Goal: Check status: Check status

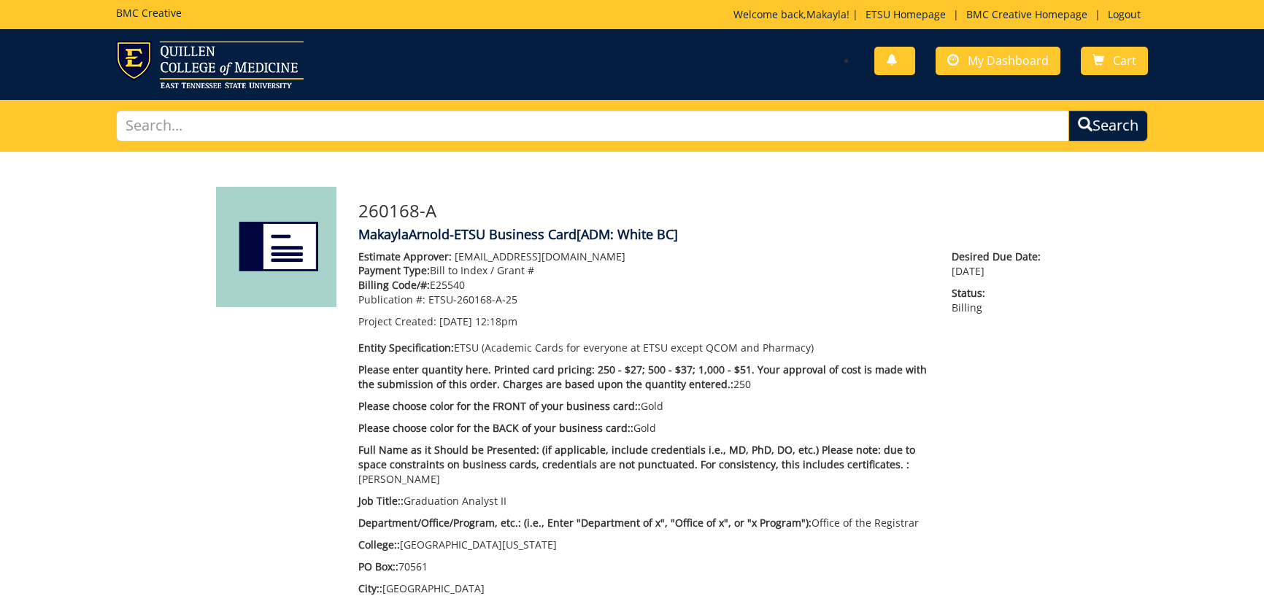
click at [973, 58] on span "My Dashboard" at bounding box center [1008, 61] width 81 height 16
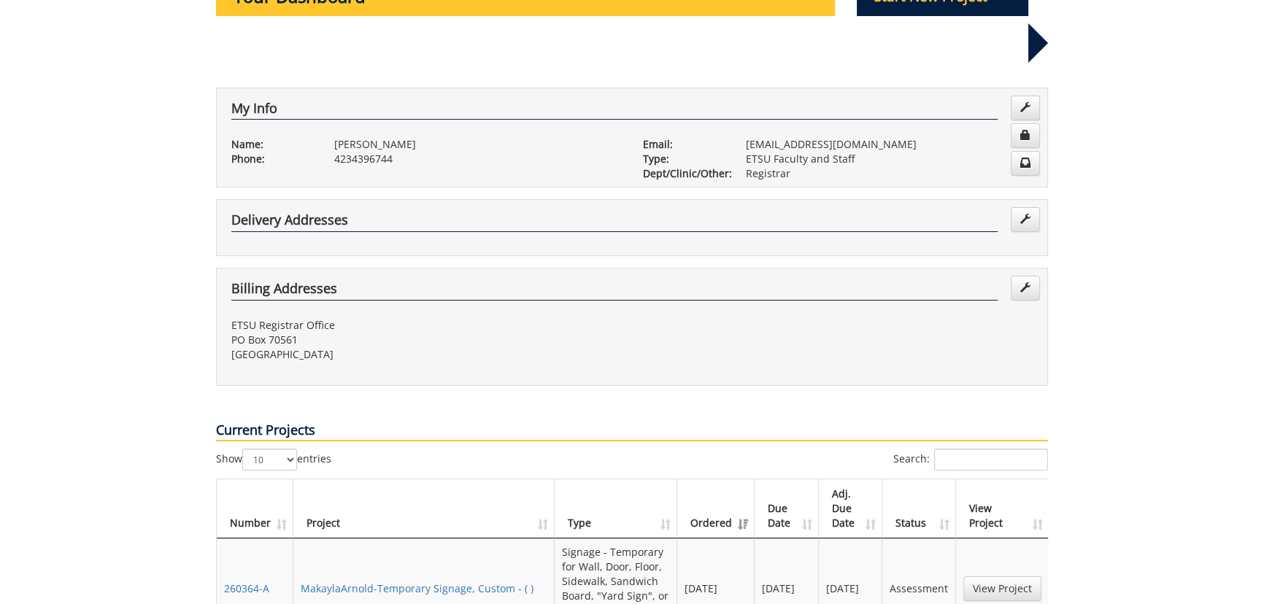
scroll to position [398, 0]
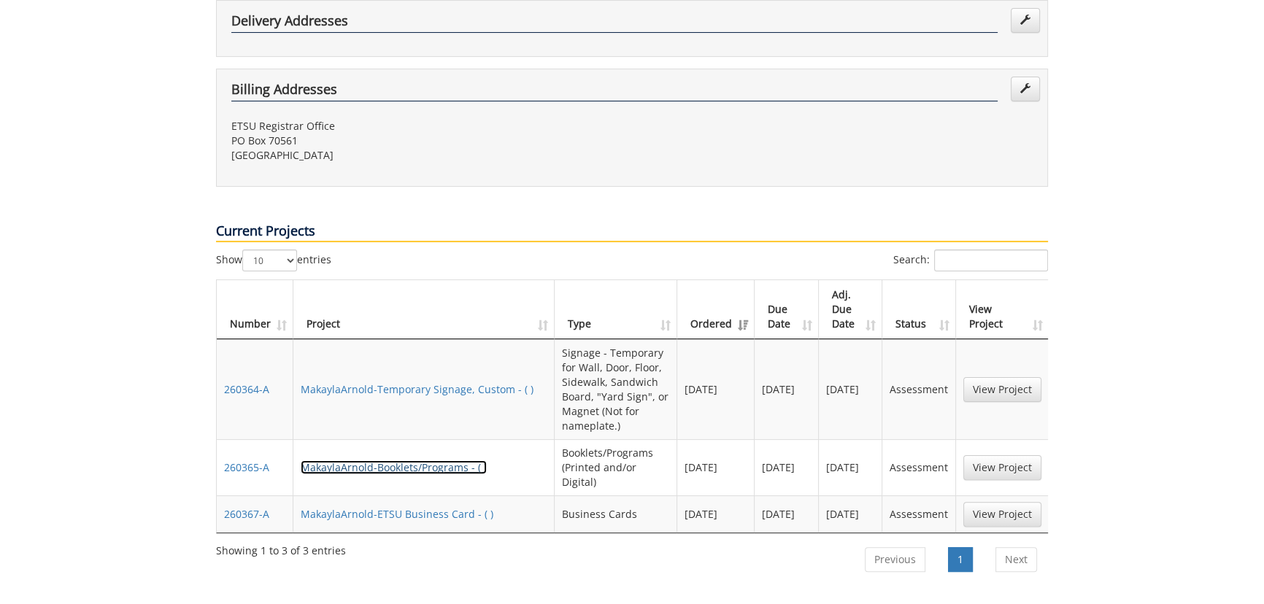
click at [391, 460] on link "MakaylaArnold-Booklets/Programs - ( )" at bounding box center [394, 467] width 186 height 14
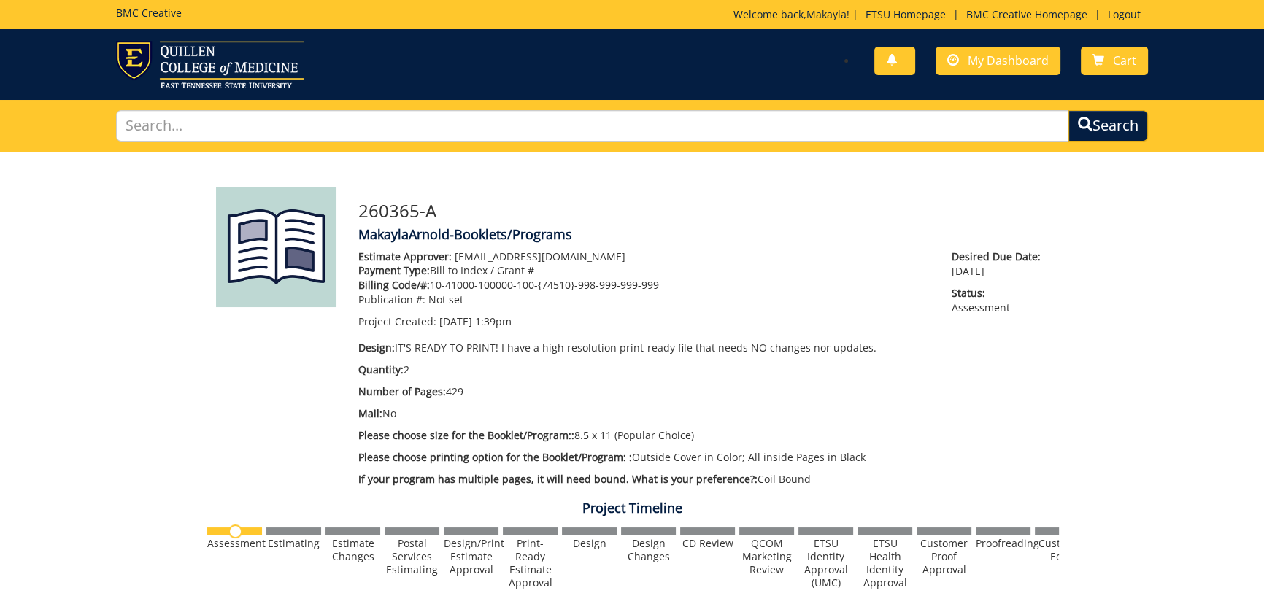
scroll to position [464, 0]
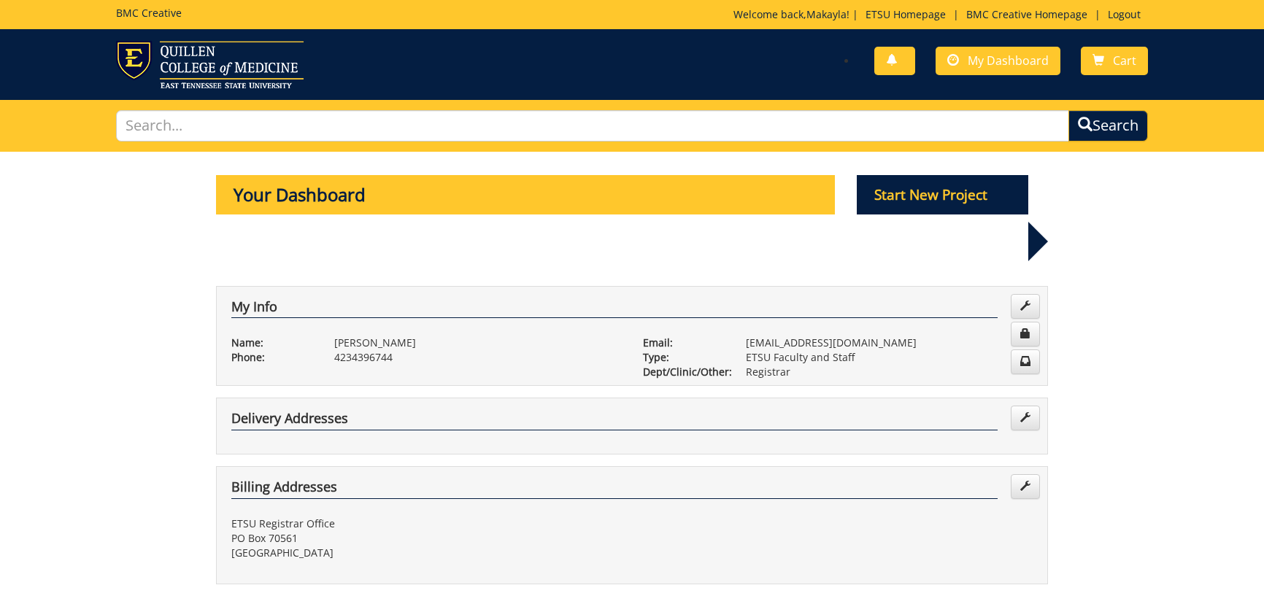
scroll to position [398, 0]
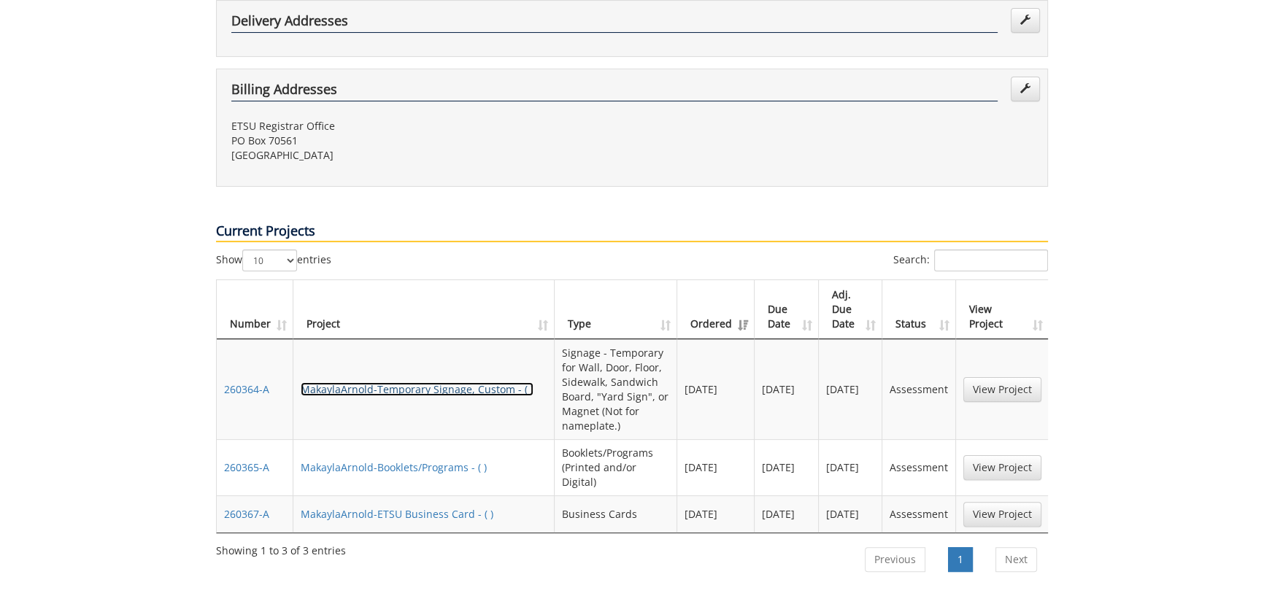
click at [457, 382] on link "MakaylaArnold-Temporary Signage, Custom - ( )" at bounding box center [417, 389] width 233 height 14
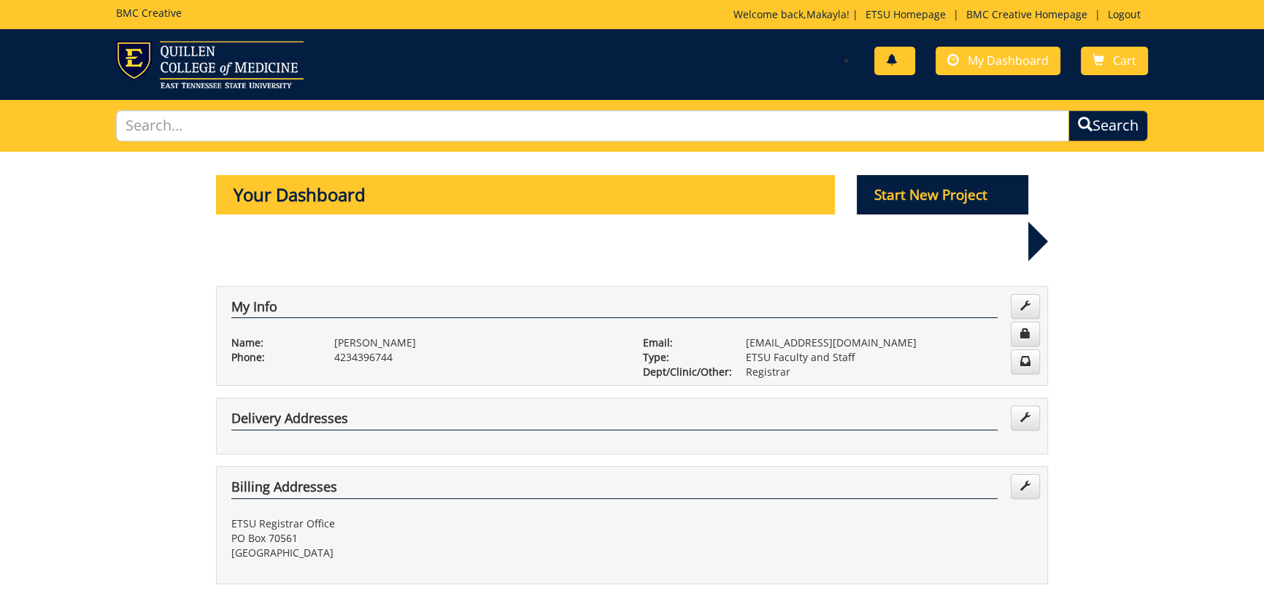
click at [895, 51] on link at bounding box center [894, 61] width 41 height 28
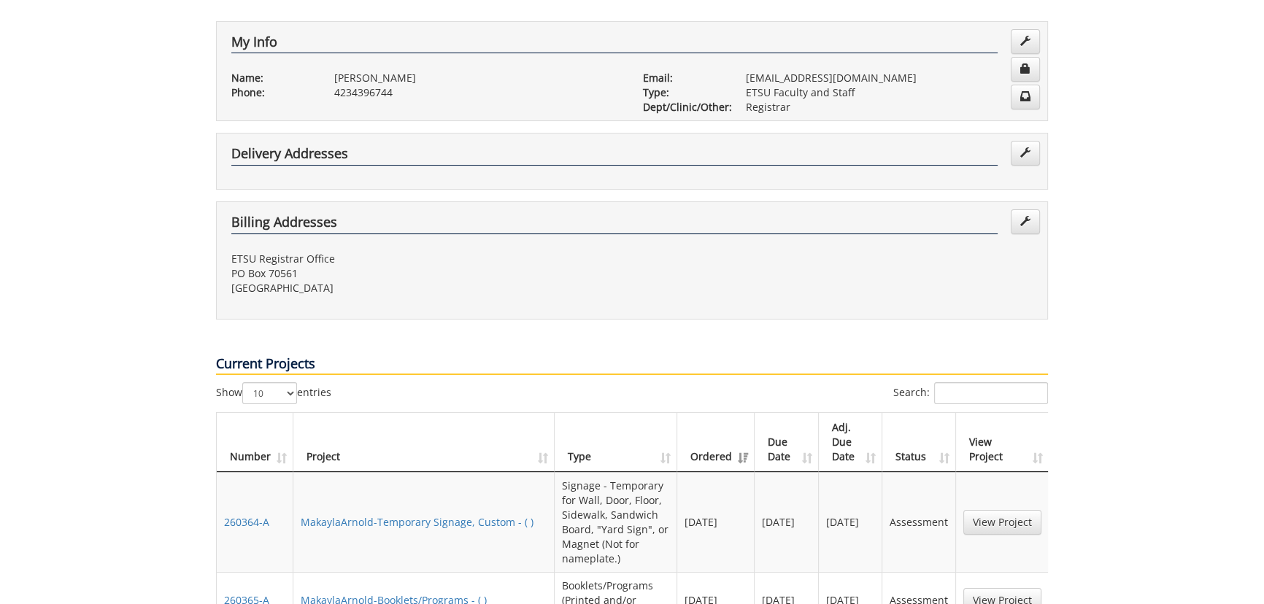
scroll to position [531, 0]
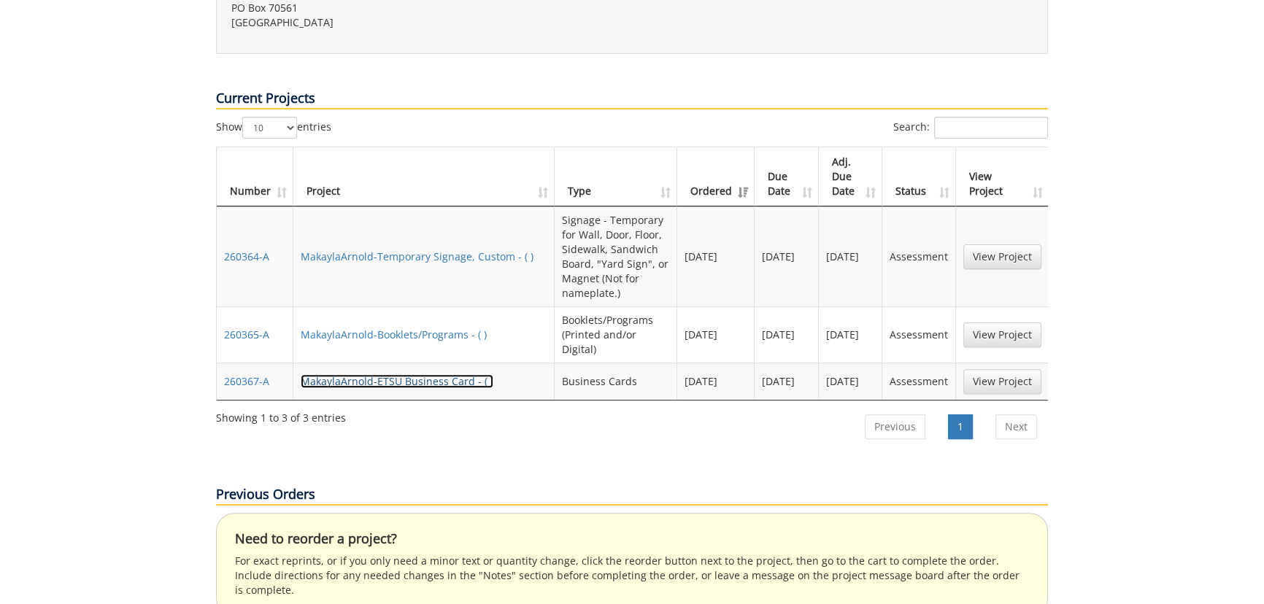
click at [418, 374] on link "MakaylaArnold-ETSU Business Card - ( )" at bounding box center [397, 381] width 193 height 14
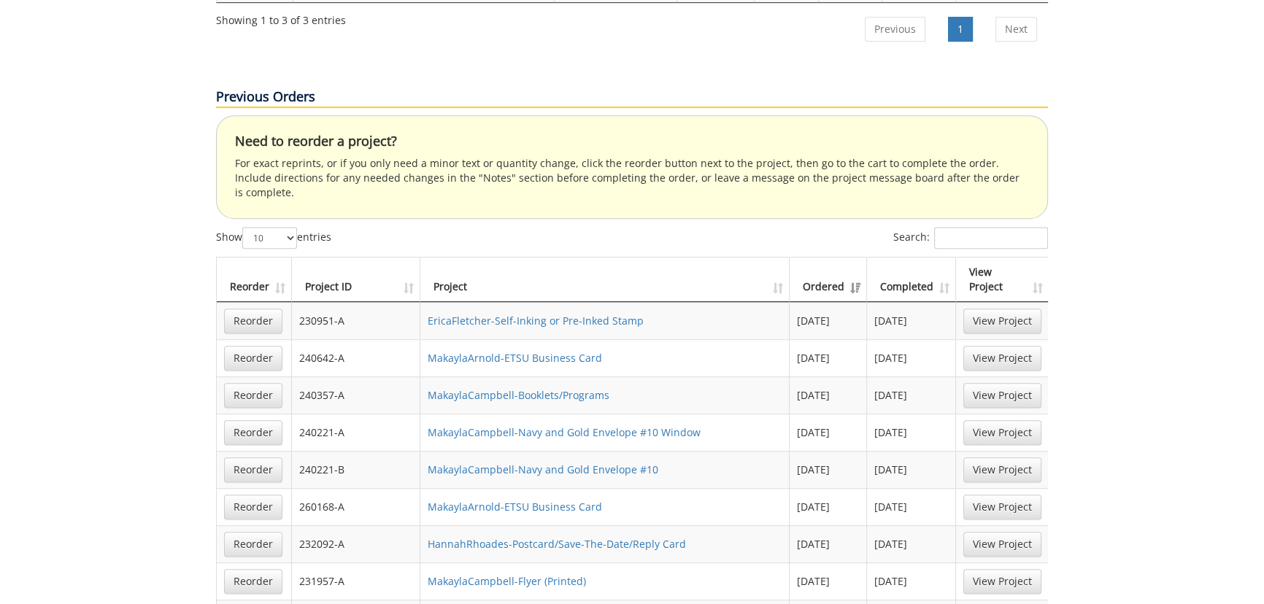
scroll to position [995, 0]
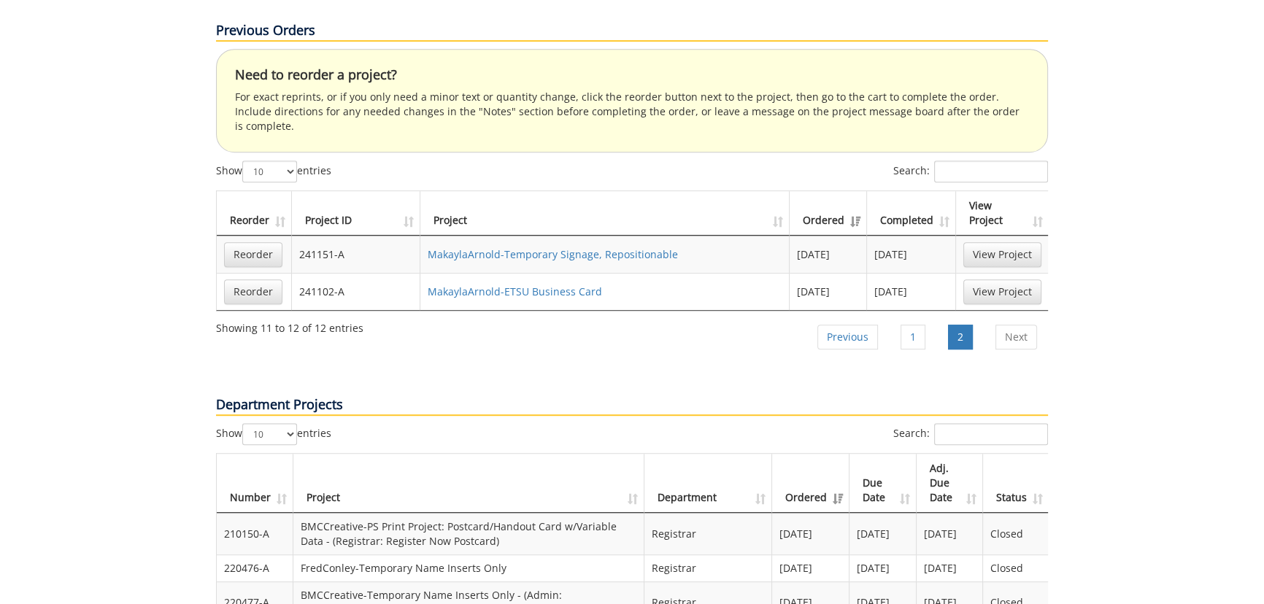
scroll to position [1460, 0]
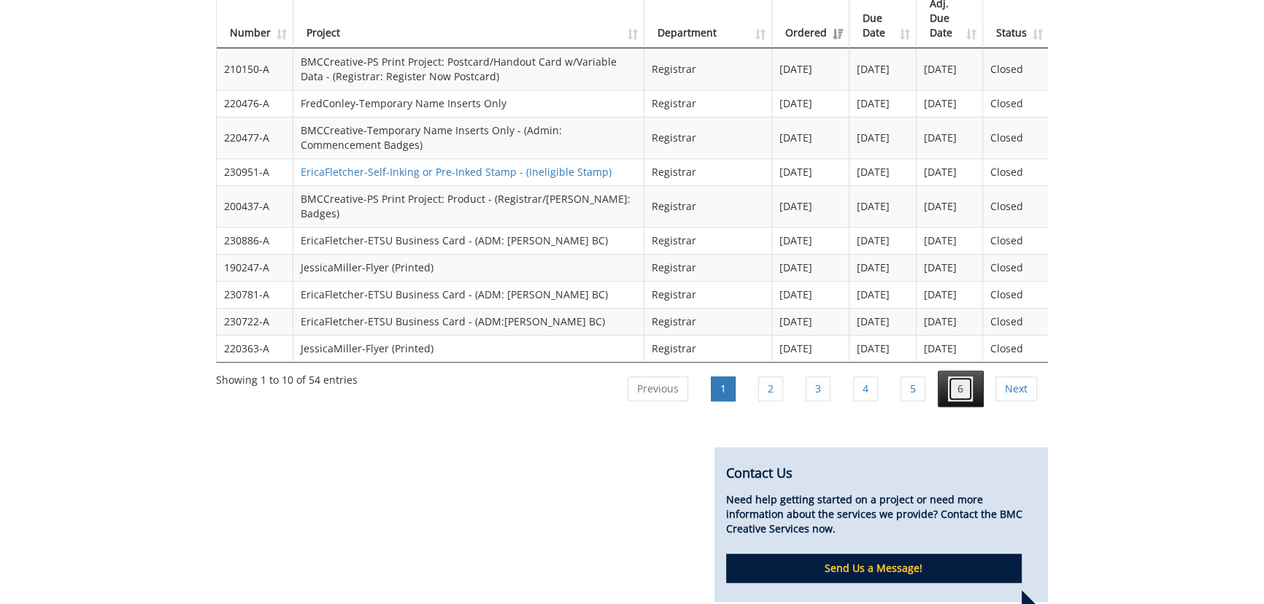
click at [957, 377] on link "6" at bounding box center [960, 389] width 25 height 25
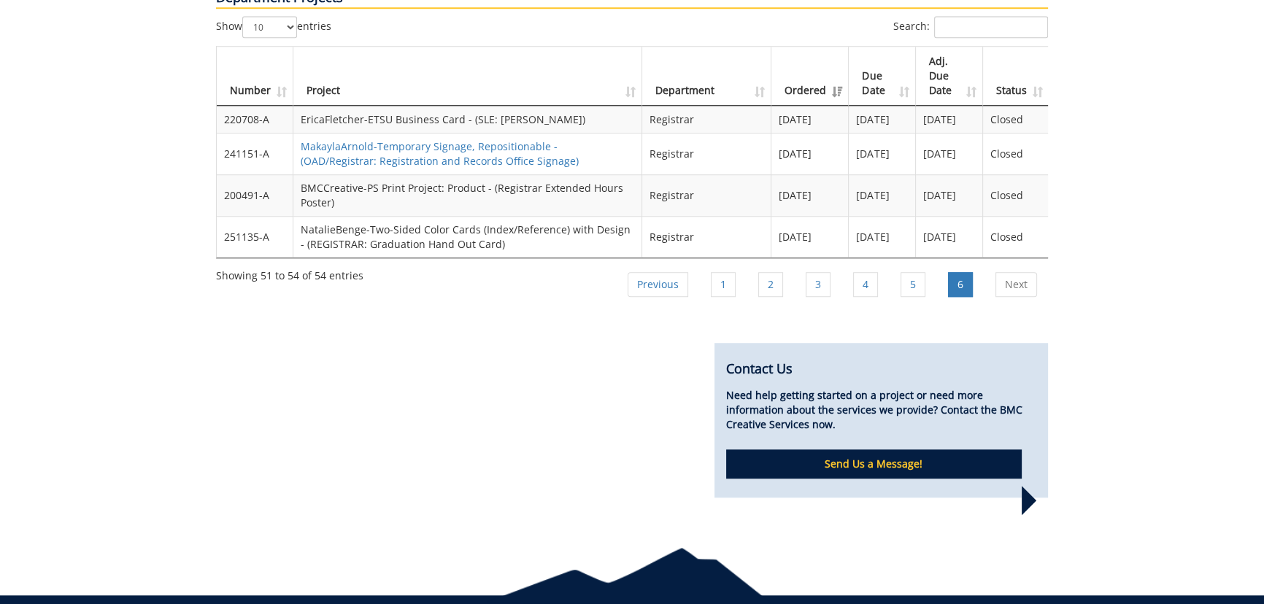
scroll to position [1203, 0]
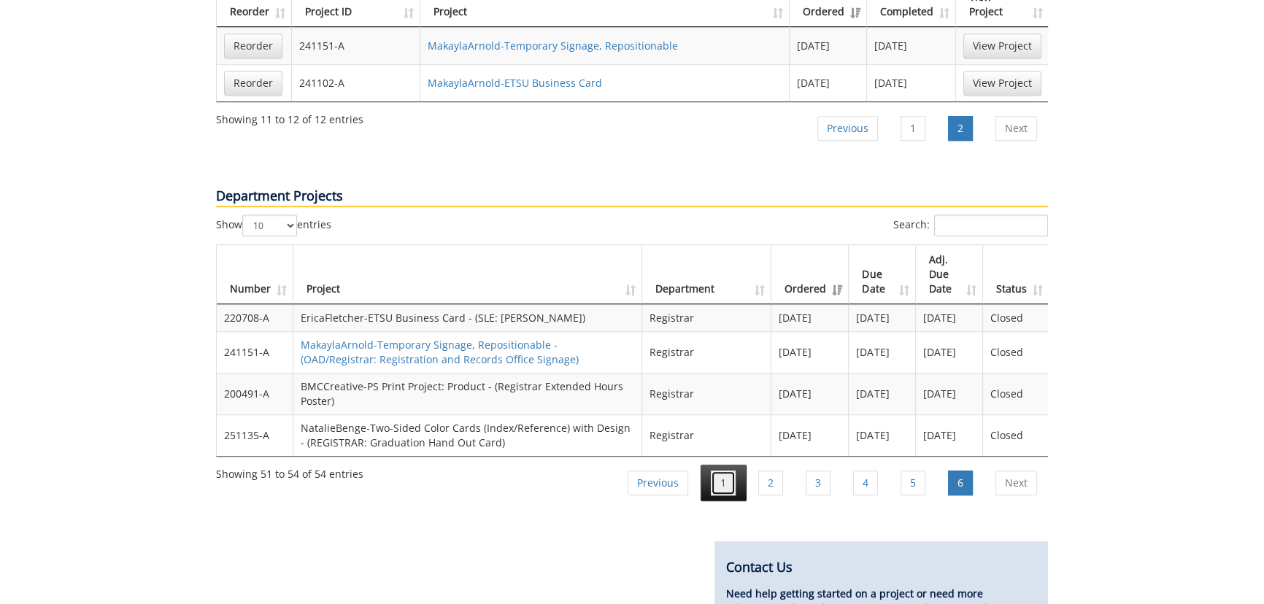
click at [726, 471] on link "1" at bounding box center [723, 483] width 25 height 25
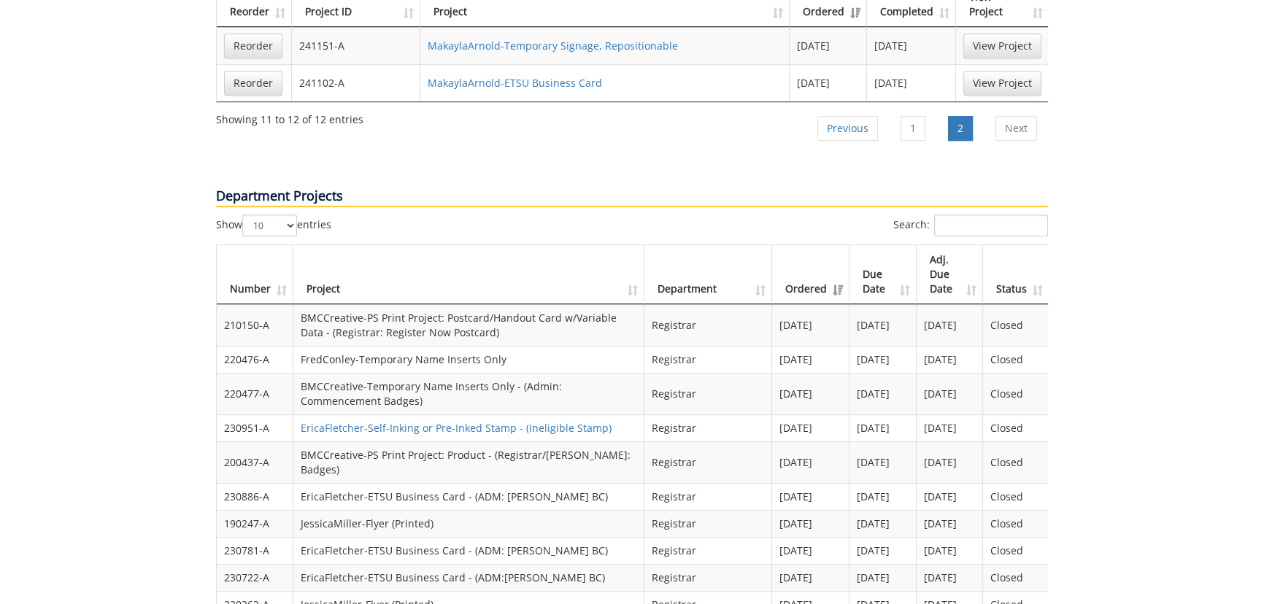
click at [933, 245] on th "Adj. Due Date" at bounding box center [950, 274] width 66 height 59
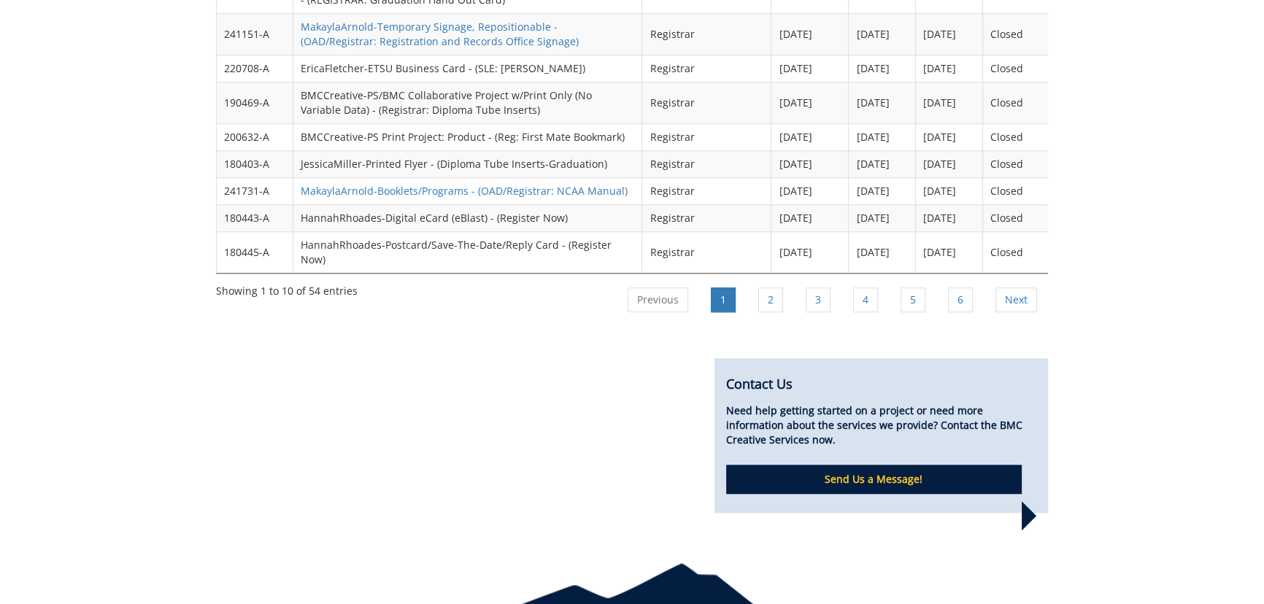
scroll to position [1180, 0]
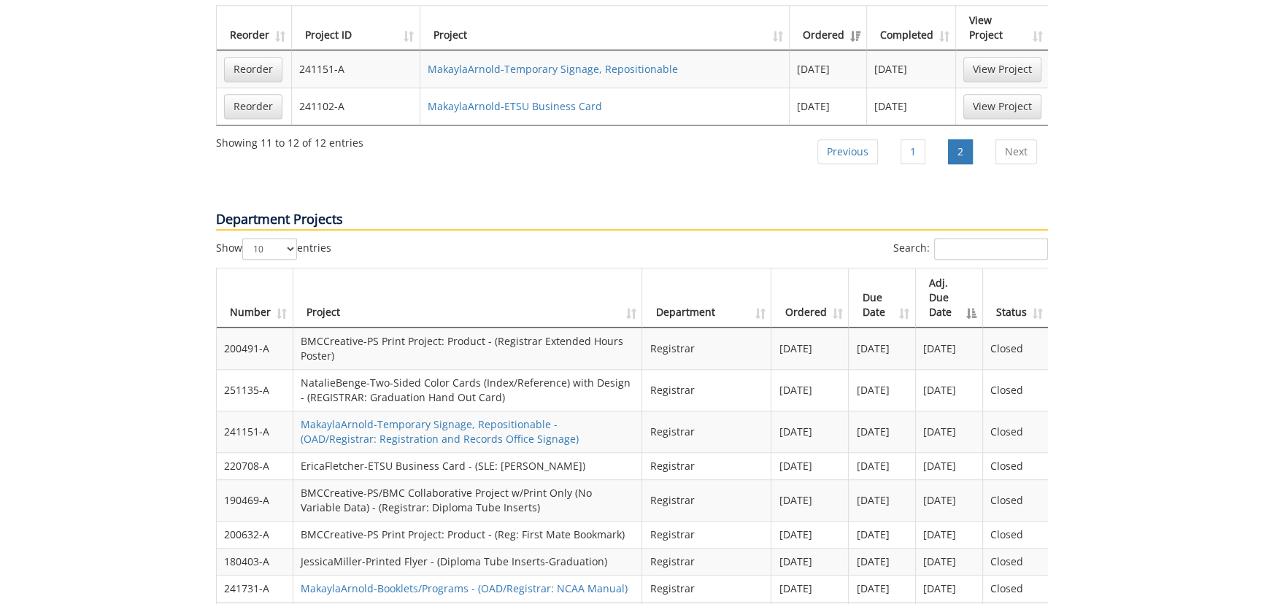
click at [942, 269] on th "Adj. Due Date" at bounding box center [949, 298] width 67 height 59
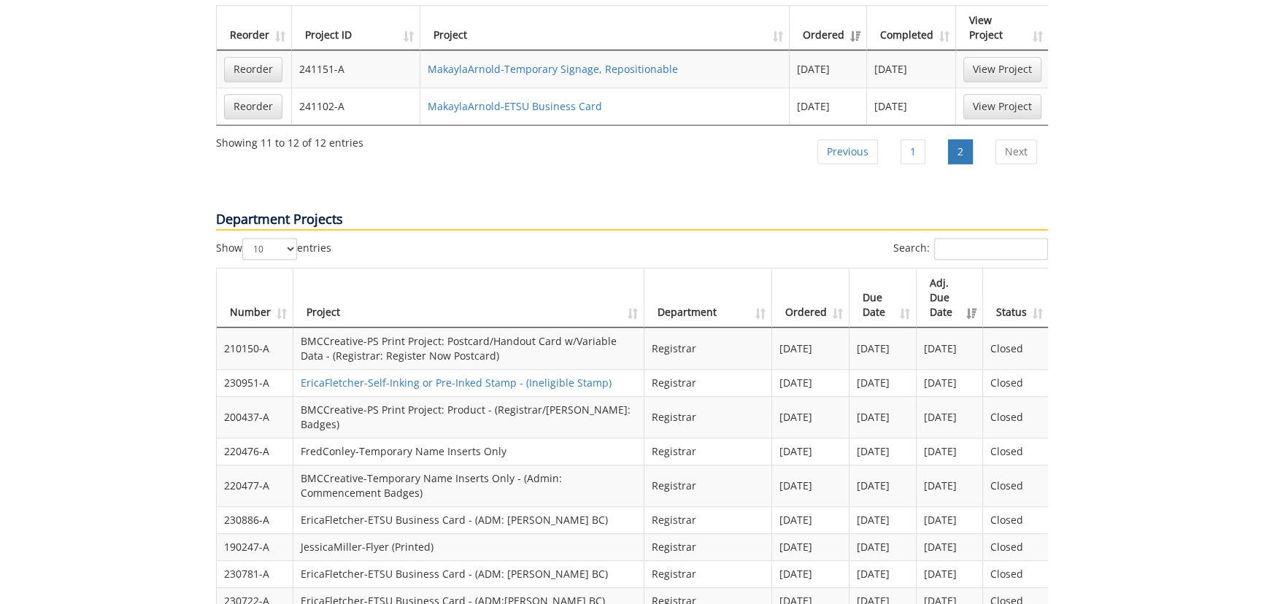
click at [803, 269] on th "Ordered" at bounding box center [810, 298] width 77 height 59
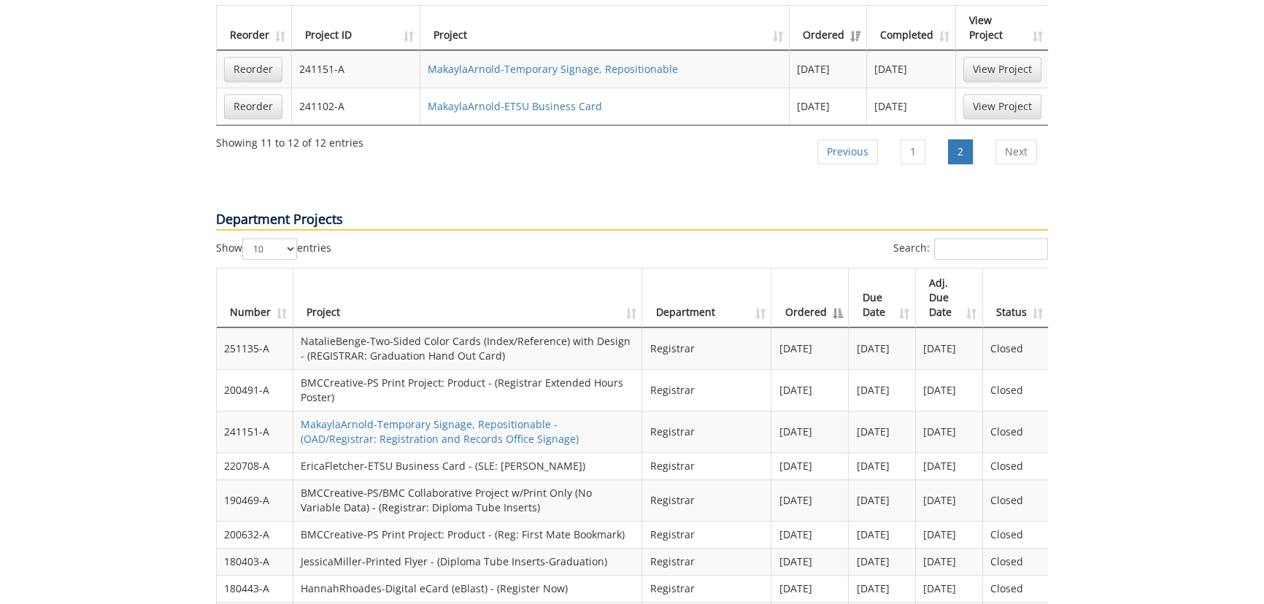
click at [828, 269] on th "Ordered" at bounding box center [809, 298] width 77 height 59
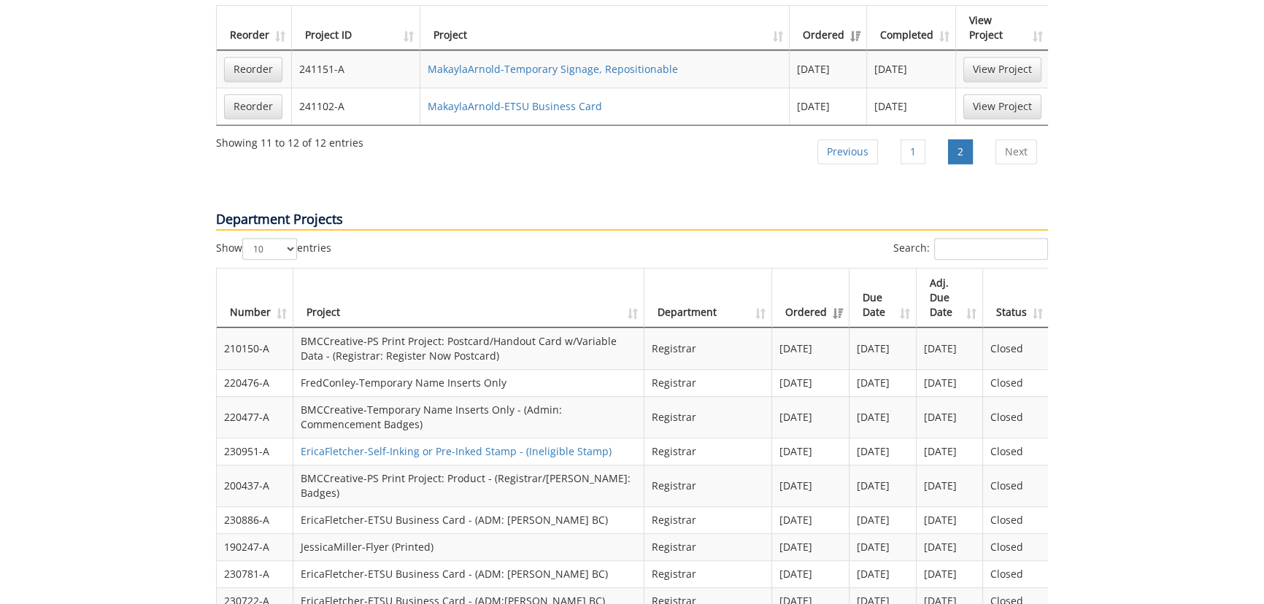
scroll to position [1313, 0]
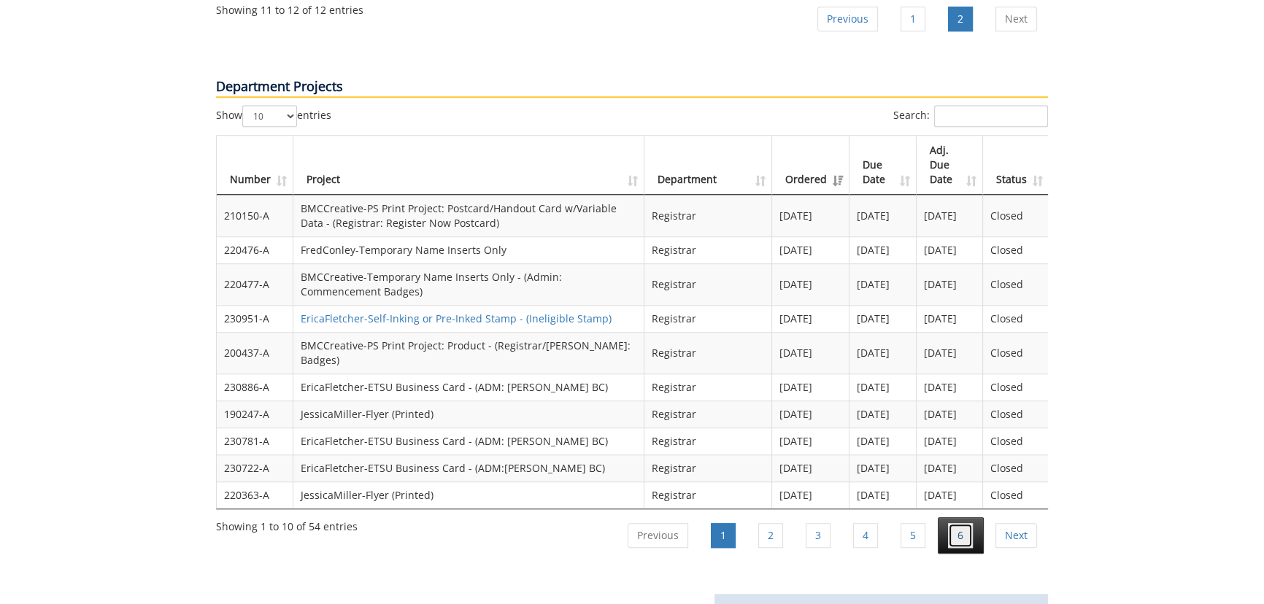
click at [963, 523] on link "6" at bounding box center [960, 535] width 25 height 25
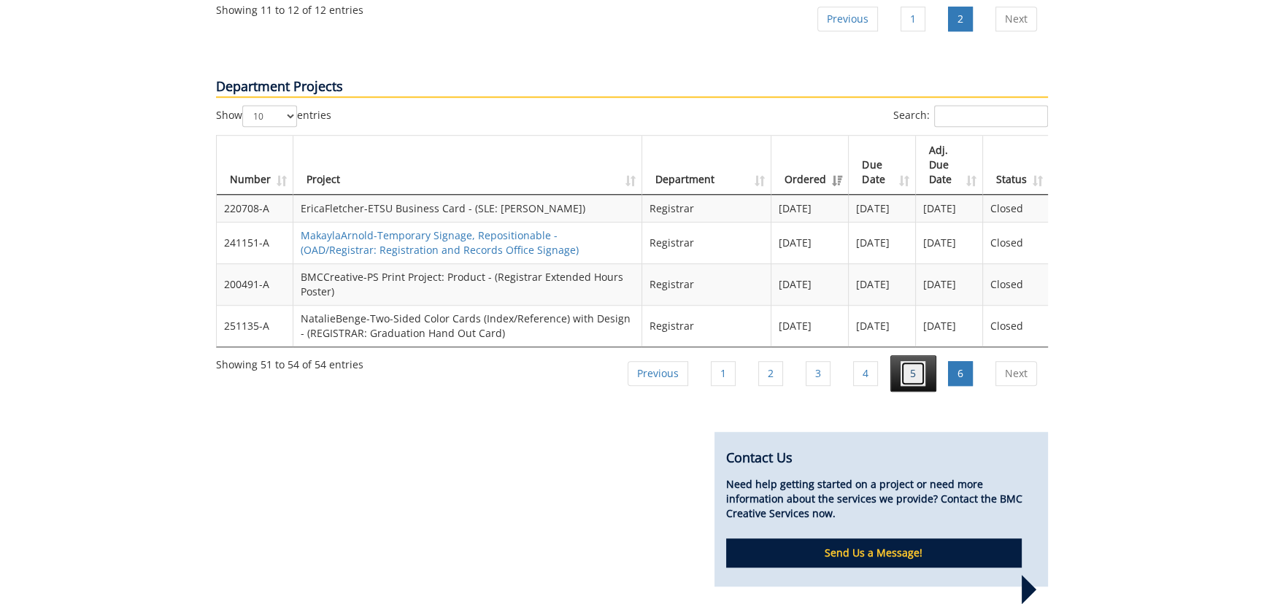
click at [919, 361] on link "5" at bounding box center [913, 373] width 25 height 25
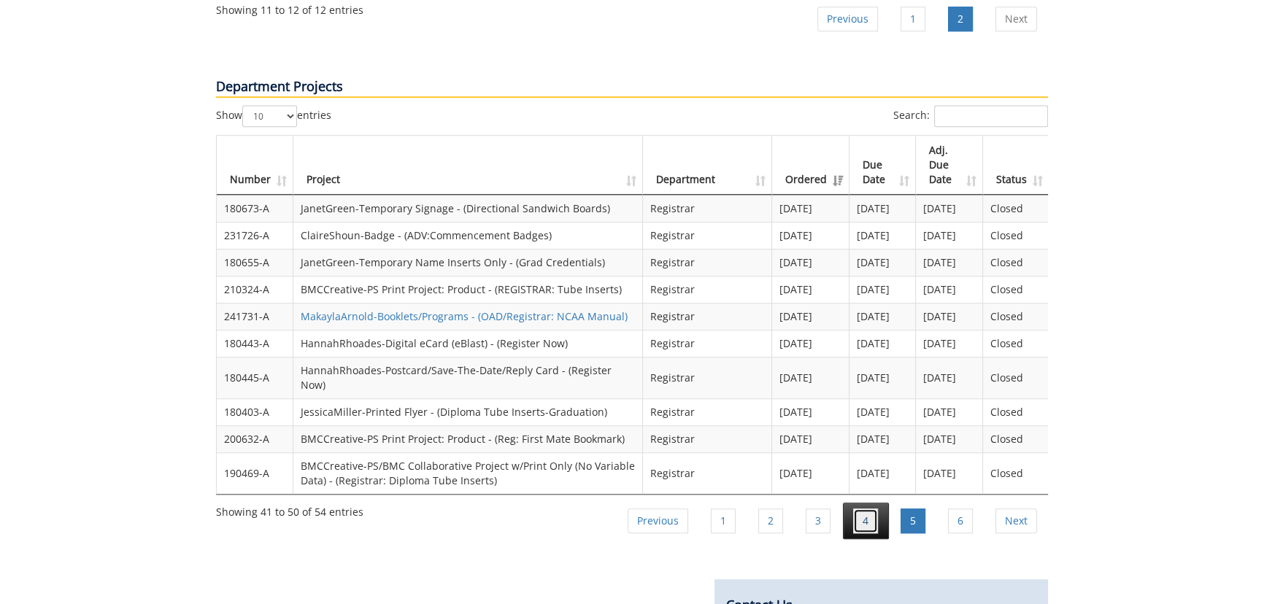
click at [869, 509] on link "4" at bounding box center [865, 521] width 25 height 25
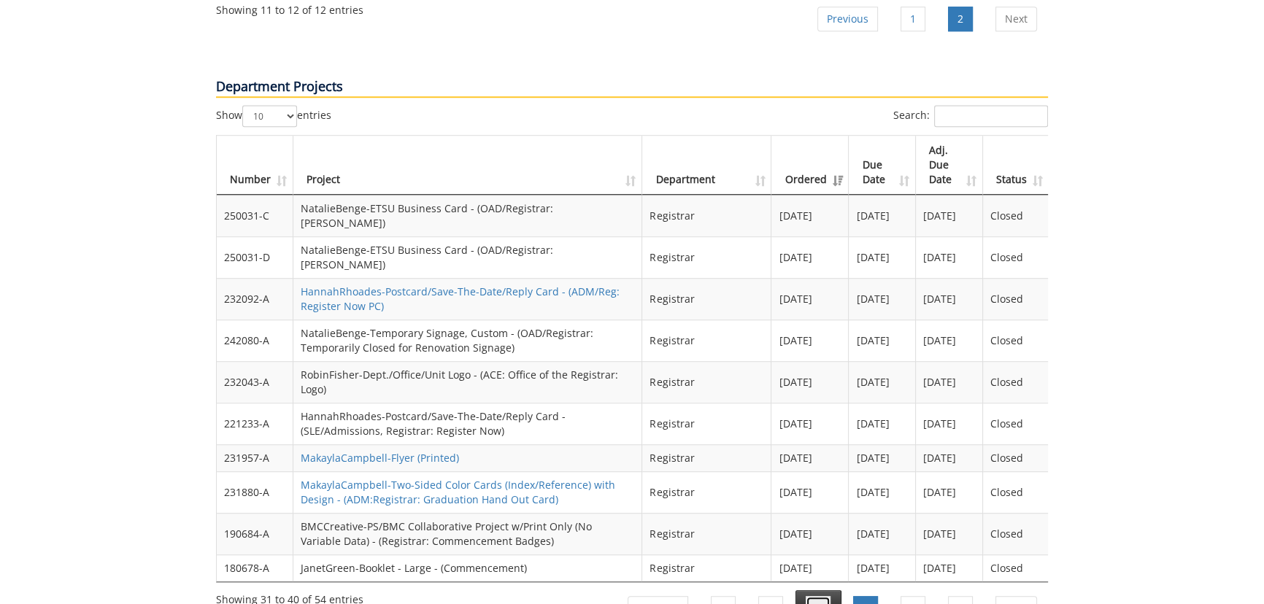
click at [806, 596] on link "3" at bounding box center [818, 608] width 25 height 25
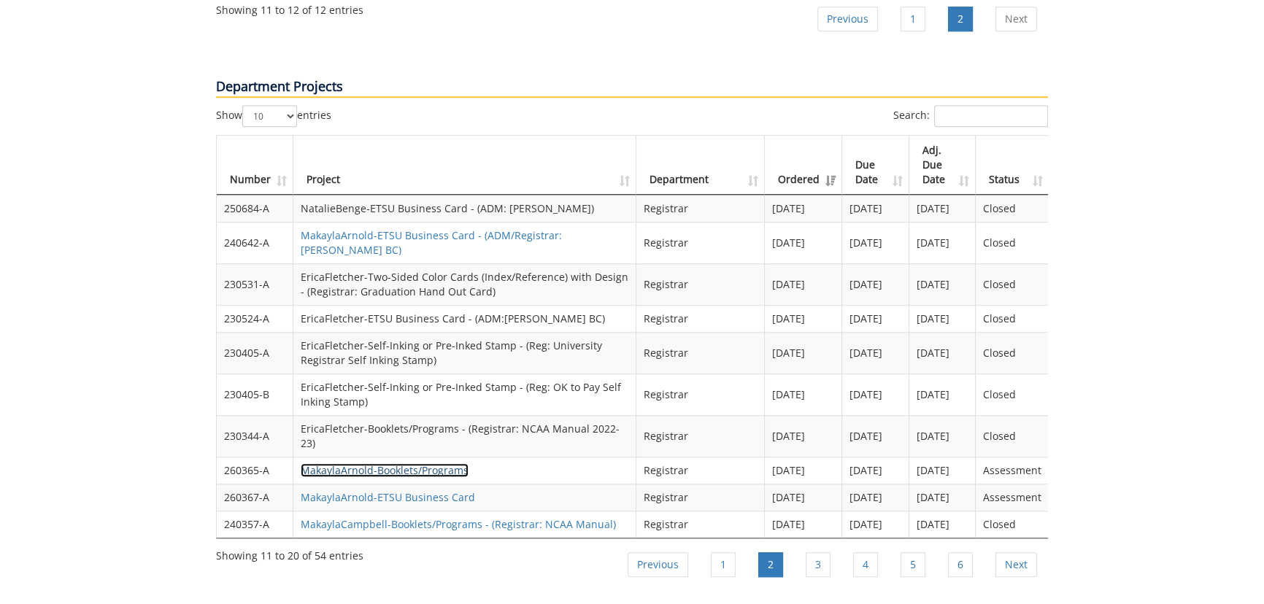
click at [393, 463] on link "MakaylaArnold-Booklets/Programs" at bounding box center [385, 470] width 168 height 14
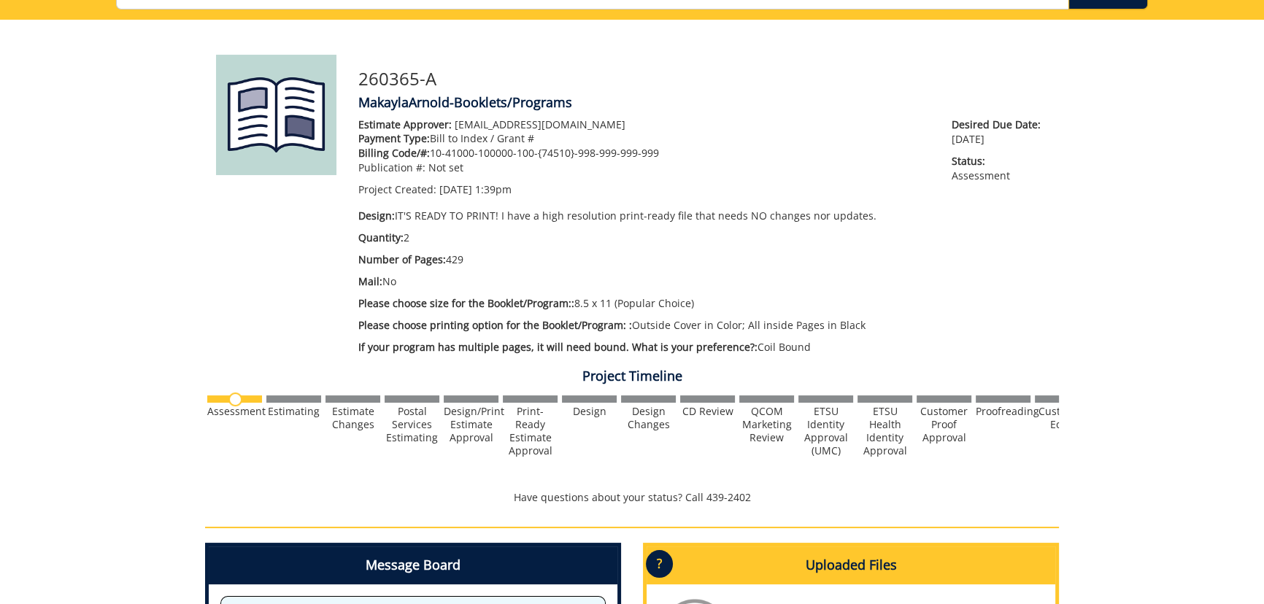
scroll to position [66, 0]
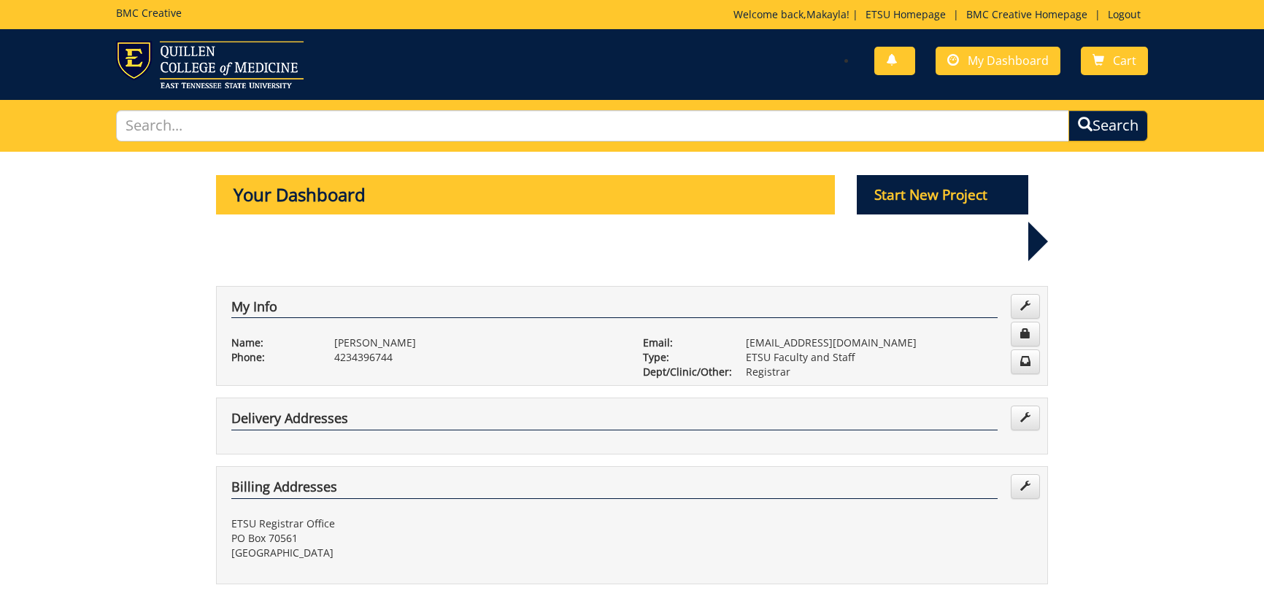
scroll to position [1608, 0]
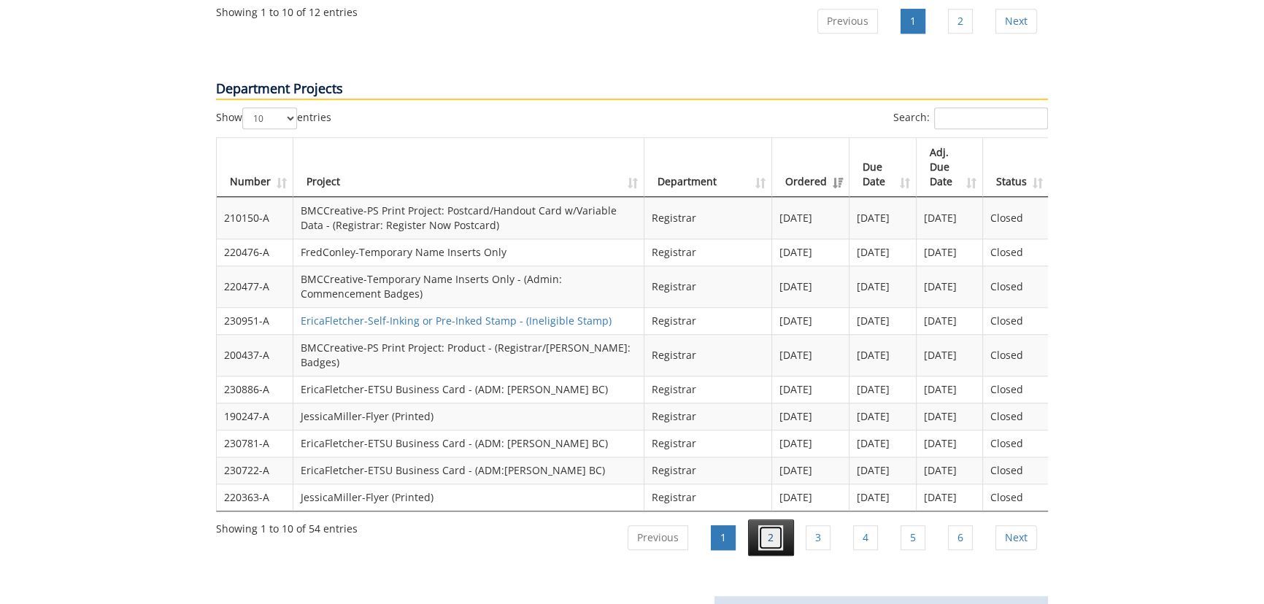
click at [759, 525] on link "2" at bounding box center [770, 537] width 25 height 25
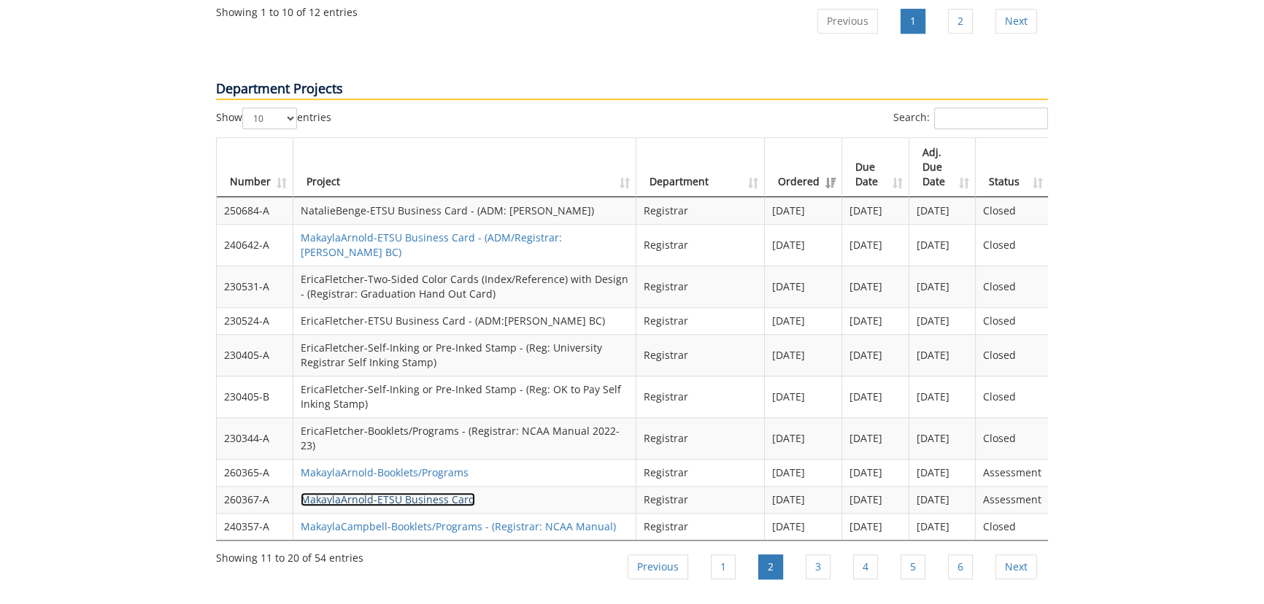
click at [420, 493] on link "MakaylaArnold-ETSU Business Card" at bounding box center [388, 500] width 174 height 14
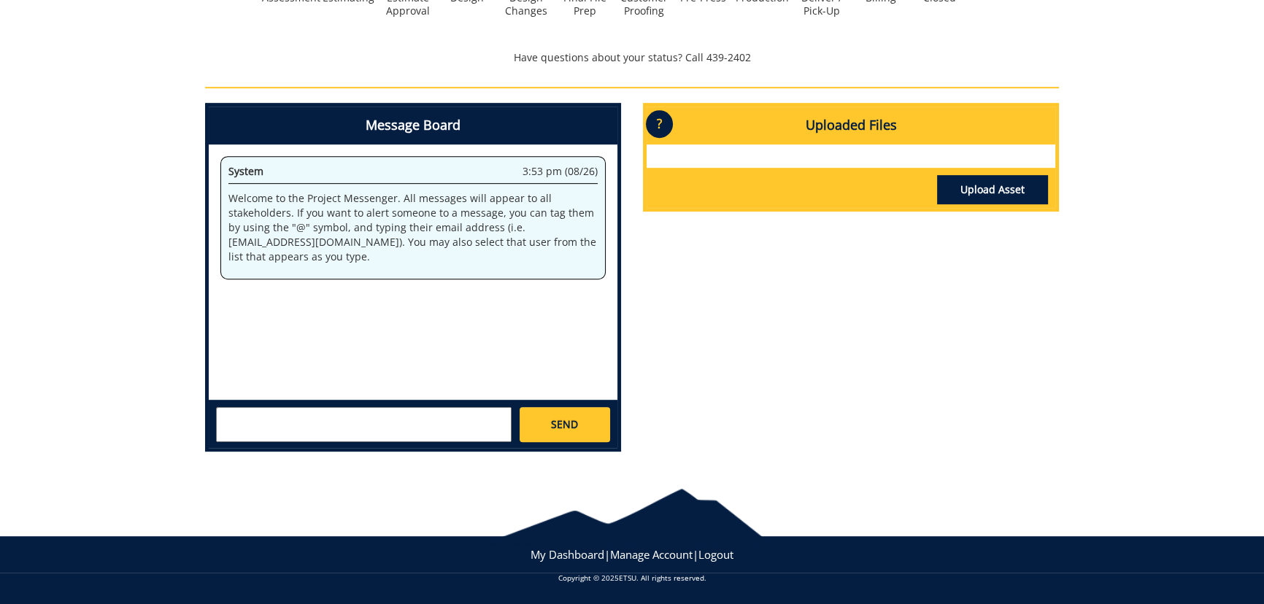
scroll to position [505, 0]
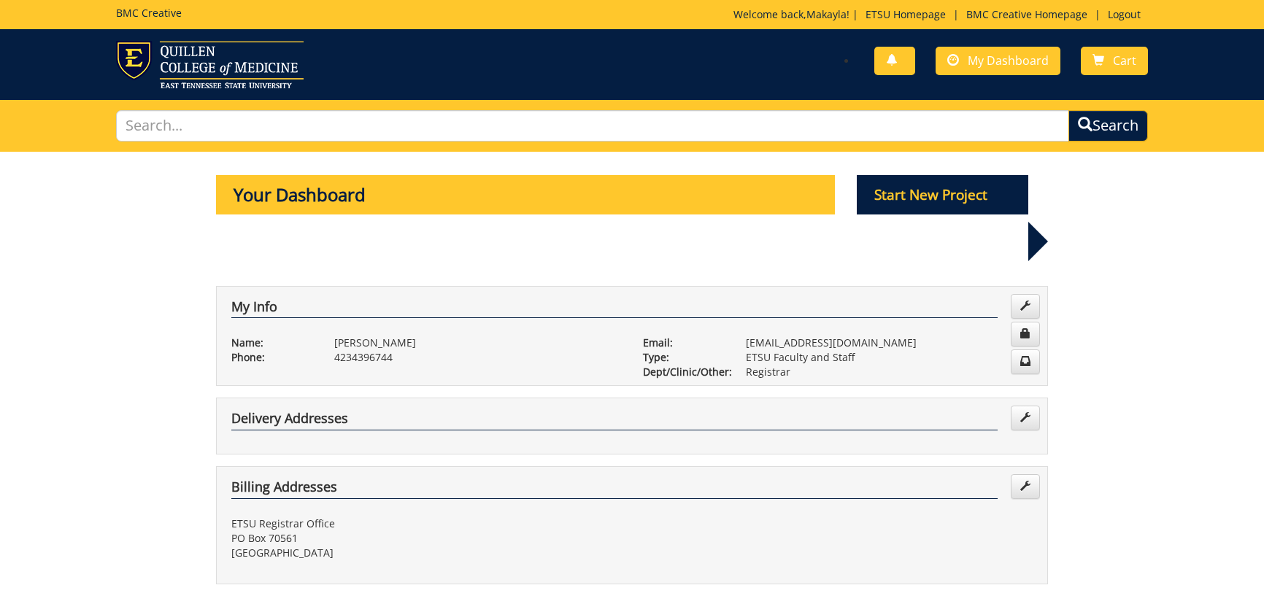
scroll to position [1608, 0]
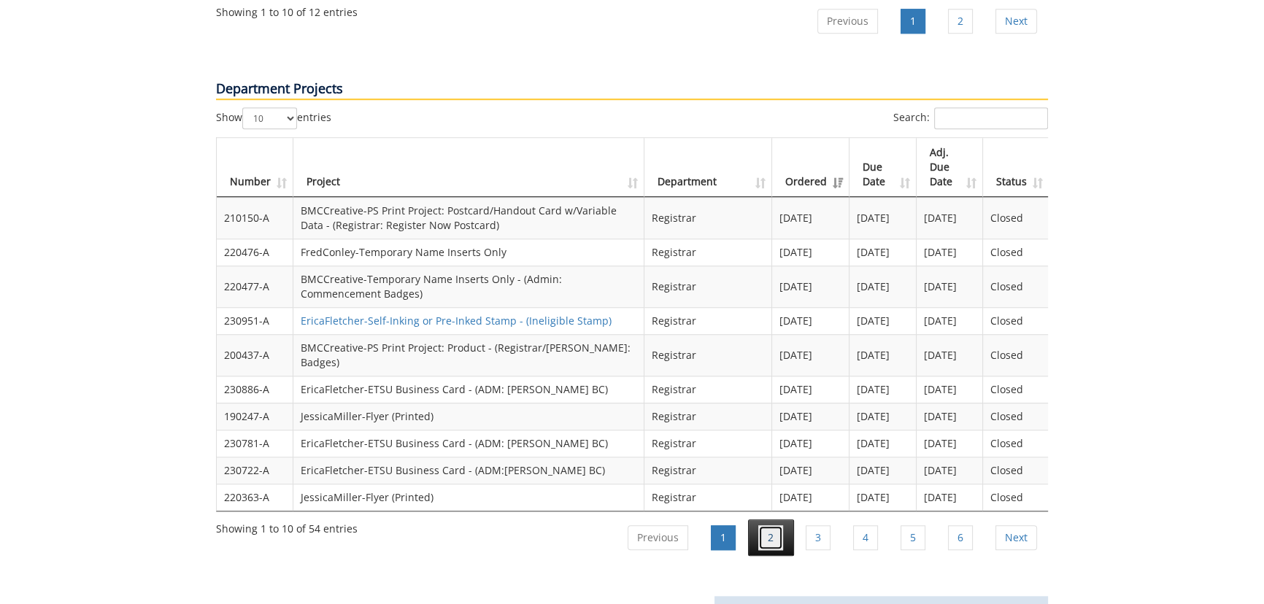
click at [765, 525] on link "2" at bounding box center [770, 537] width 25 height 25
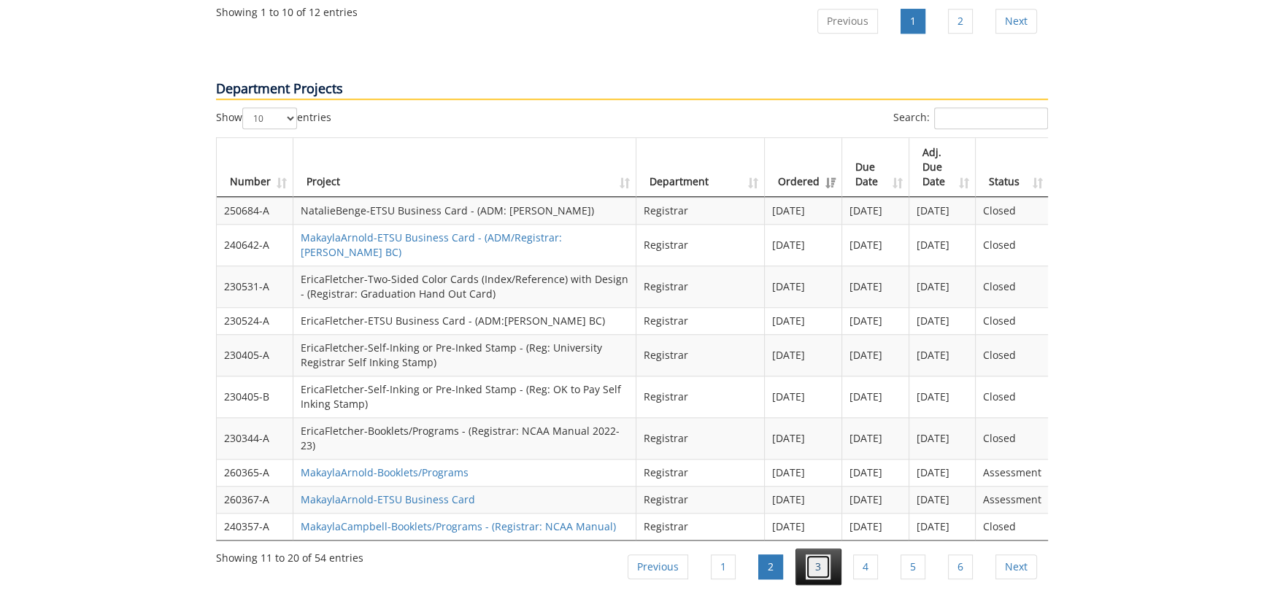
click at [817, 555] on link "3" at bounding box center [818, 567] width 25 height 25
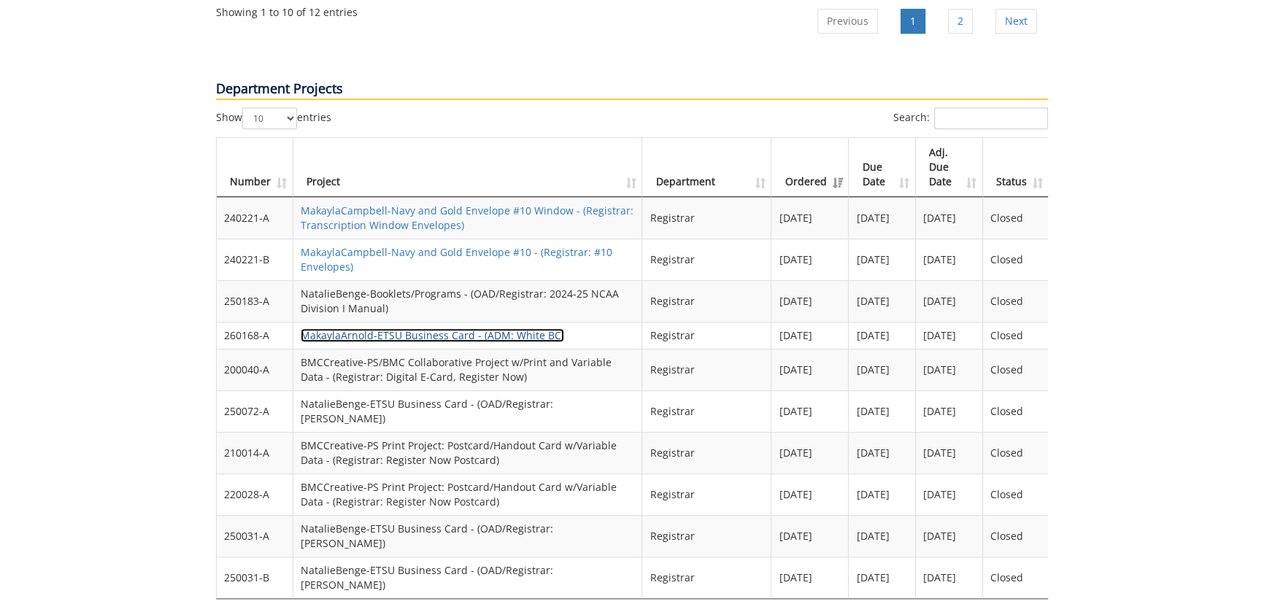
click at [535, 328] on link "MakaylaArnold-ETSU Business Card - (ADM: White BC)" at bounding box center [432, 335] width 263 height 14
